Goal: Complete application form

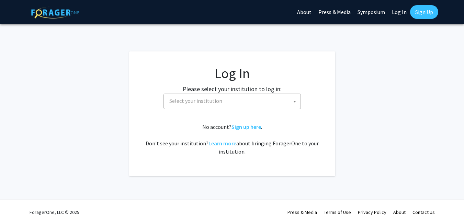
select select
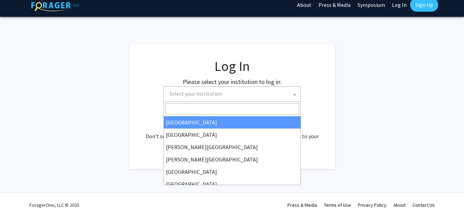
click at [232, 95] on span "Select your institution" at bounding box center [234, 94] width 134 height 14
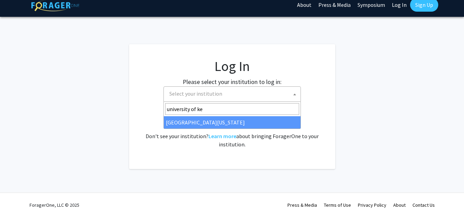
type input "university of ke"
select select "13"
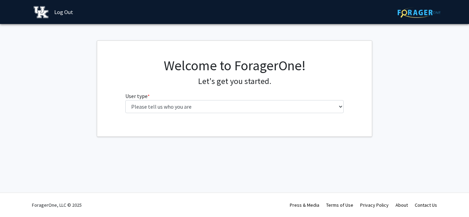
click at [224, 98] on fg-select "User type * required Please tell us who you are Undergraduate Student Master's …" at bounding box center [234, 102] width 219 height 21
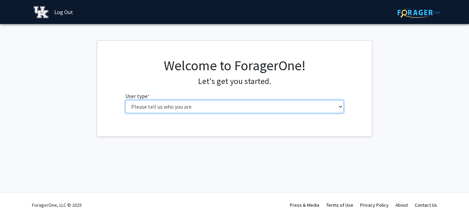
click at [224, 102] on select "Please tell us who you are Undergraduate Student Master's Student Doctoral Cand…" at bounding box center [234, 106] width 219 height 13
select select "1: undergrad"
click at [125, 100] on select "Please tell us who you are Undergraduate Student Master's Student Doctoral Cand…" at bounding box center [234, 106] width 219 height 13
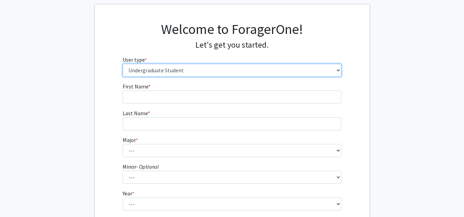
scroll to position [37, 0]
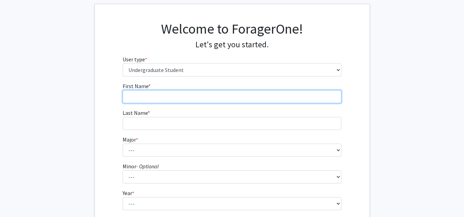
click at [238, 98] on input "First Name * required" at bounding box center [232, 96] width 219 height 13
type input "Leah"
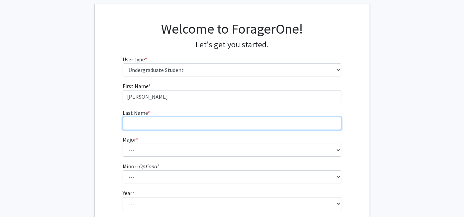
click at [219, 128] on input "Last Name * required" at bounding box center [232, 123] width 219 height 13
type input "Greenberg"
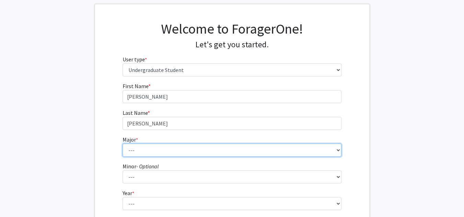
click at [212, 153] on select "--- Accounting Aerospace Engineering African American & Africana Studies Agricu…" at bounding box center [232, 150] width 219 height 13
select select "55: 892"
click at [123, 144] on select "--- Accounting Aerospace Engineering African American & Africana Studies Agricu…" at bounding box center [232, 150] width 219 height 13
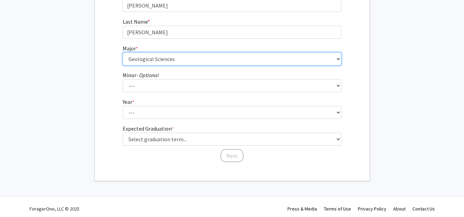
scroll to position [128, 0]
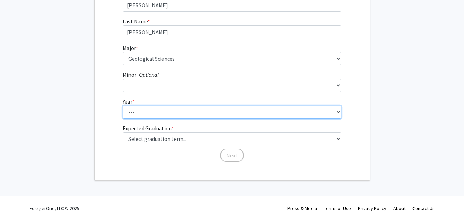
click at [195, 108] on select "--- First-year Sophomore Junior Senior Postbaccalaureate Certificate" at bounding box center [232, 112] width 219 height 13
select select "4: senior"
click at [123, 106] on select "--- First-year Sophomore Junior Senior Postbaccalaureate Certificate" at bounding box center [232, 112] width 219 height 13
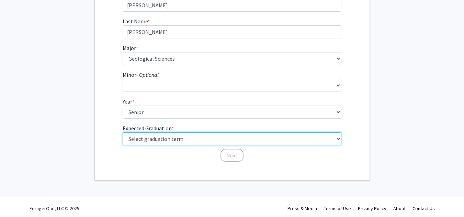
click at [208, 140] on select "Select graduation term... Spring 2025 Summer 2025 Fall 2025 Winter 2025 Spring …" at bounding box center [232, 139] width 219 height 13
select select "5: spring_2026"
click at [123, 133] on select "Select graduation term... Spring 2025 Summer 2025 Fall 2025 Winter 2025 Spring …" at bounding box center [232, 139] width 219 height 13
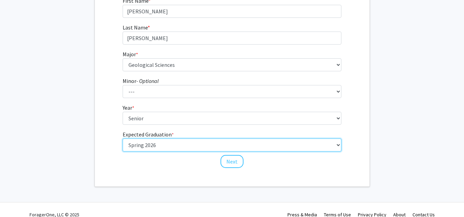
scroll to position [125, 0]
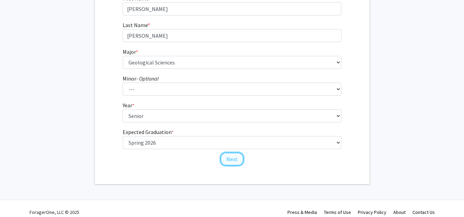
click at [238, 162] on button "Next" at bounding box center [231, 159] width 23 height 13
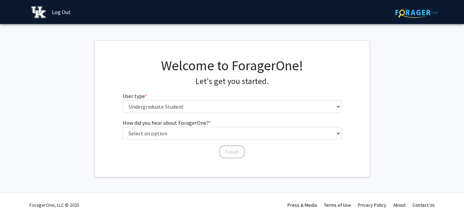
scroll to position [0, 0]
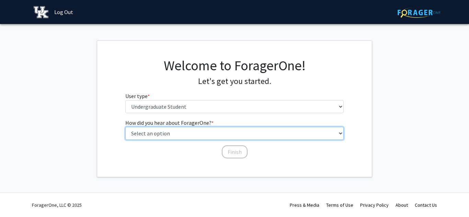
click at [245, 131] on select "Select an option Peer/student recommendation Faculty/staff recommendation Unive…" at bounding box center [234, 133] width 219 height 13
select select "3: university_website"
click at [125, 127] on select "Select an option Peer/student recommendation Faculty/staff recommendation Unive…" at bounding box center [234, 133] width 219 height 13
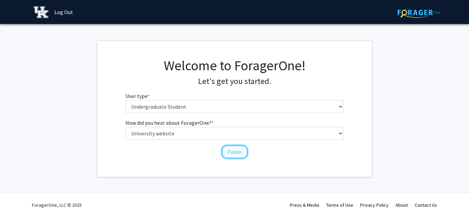
click at [236, 152] on button "Finish" at bounding box center [235, 152] width 26 height 13
